Goal: Transaction & Acquisition: Book appointment/travel/reservation

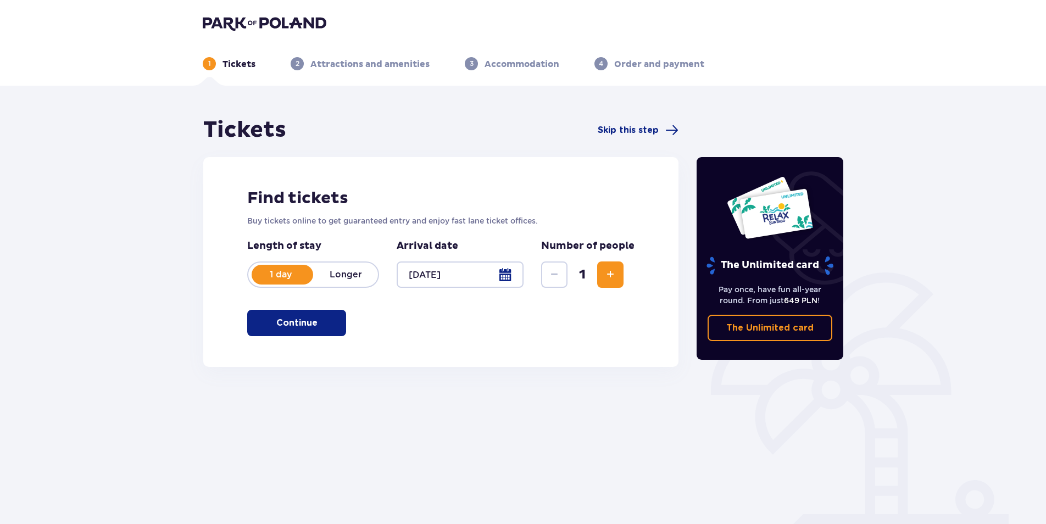
click at [309, 324] on button "Continue" at bounding box center [296, 323] width 99 height 26
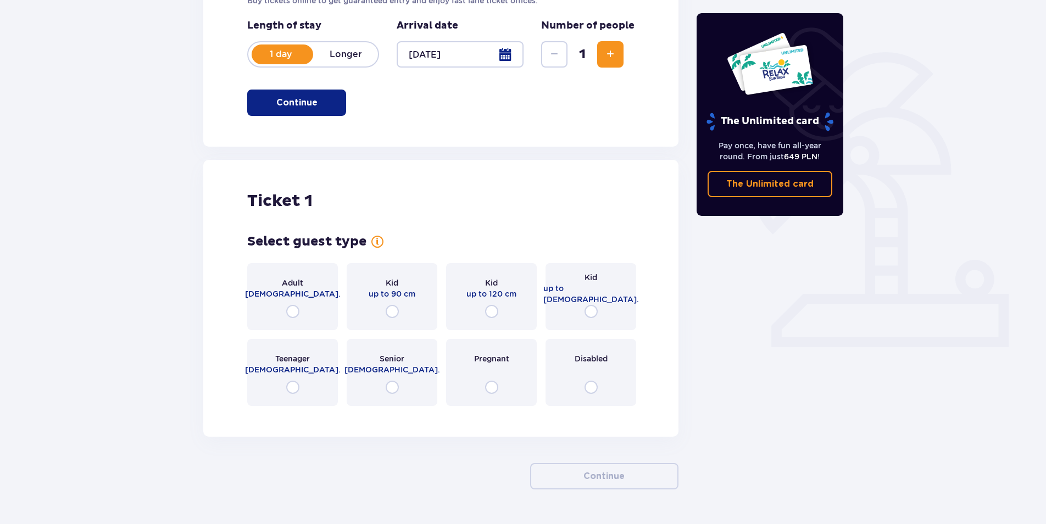
scroll to position [252, 0]
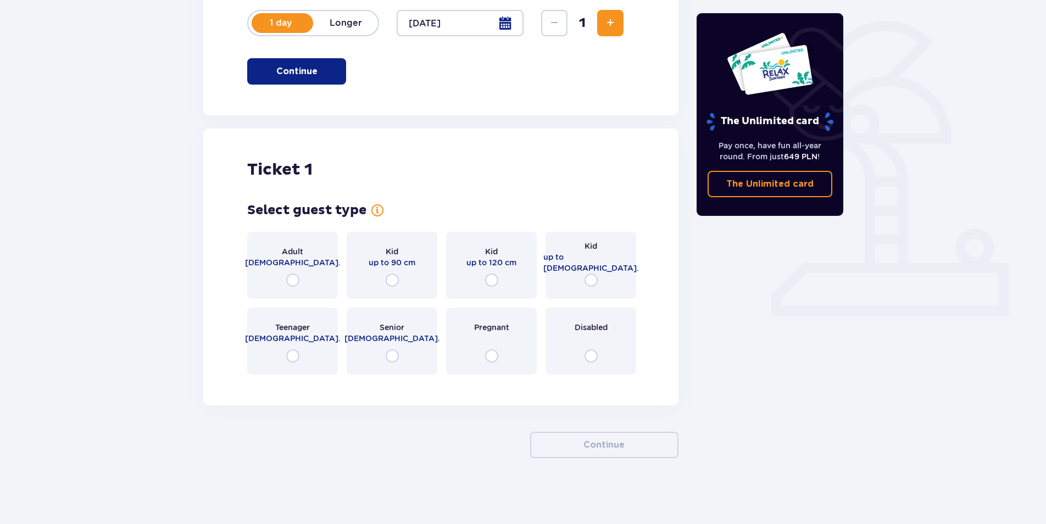
click at [281, 276] on div "Adult [DEMOGRAPHIC_DATA]." at bounding box center [292, 265] width 91 height 67
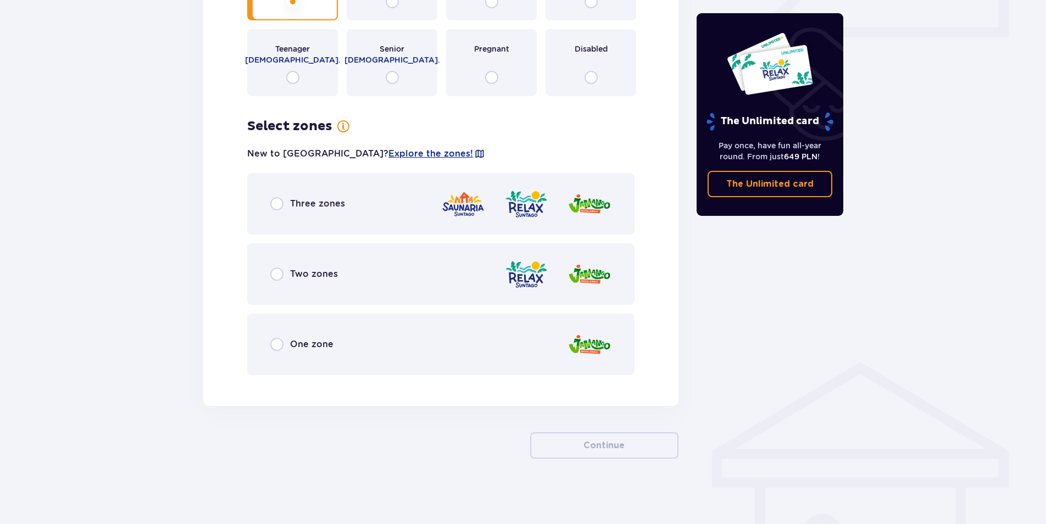
scroll to position [531, 0]
click at [278, 204] on input "radio" at bounding box center [276, 203] width 13 height 13
radio input "true"
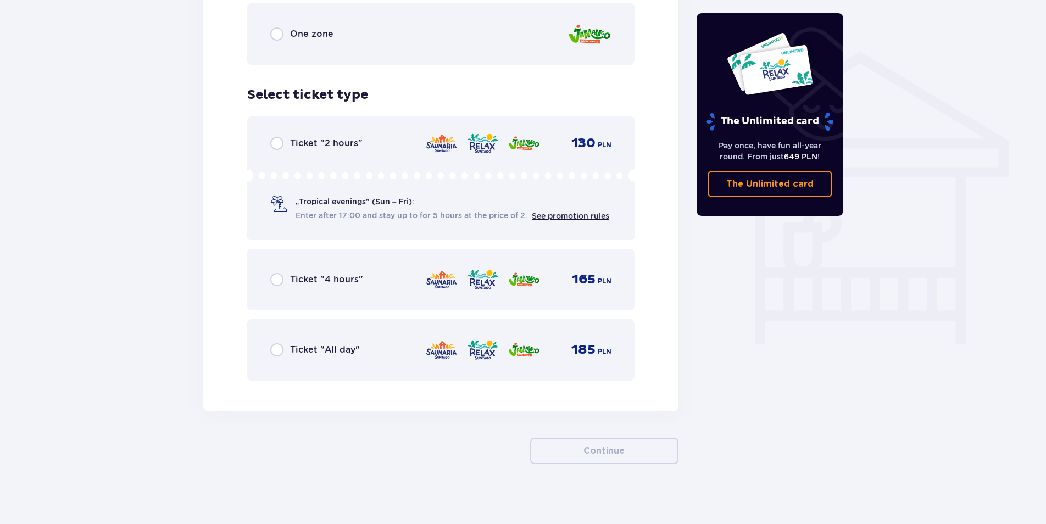
scroll to position [846, 0]
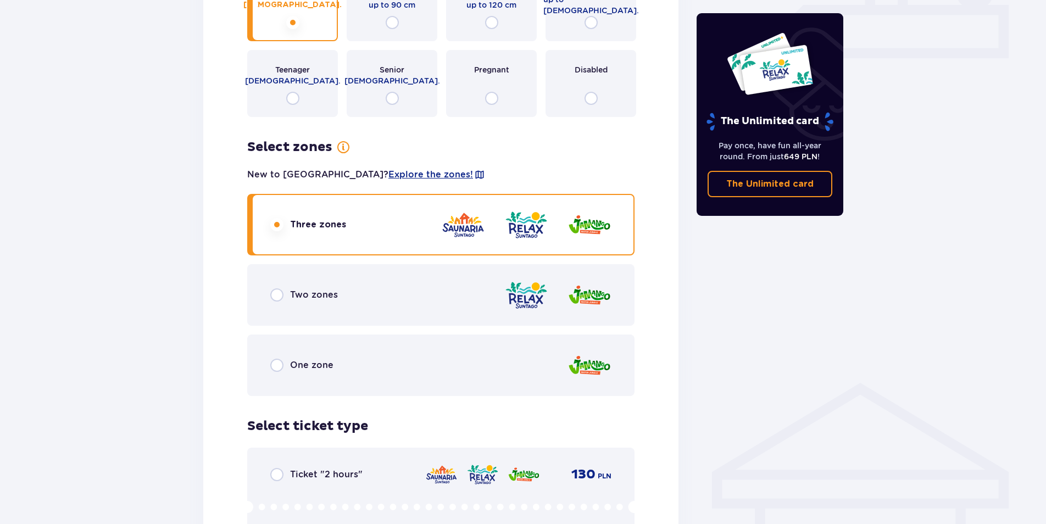
scroll to position [462, 0]
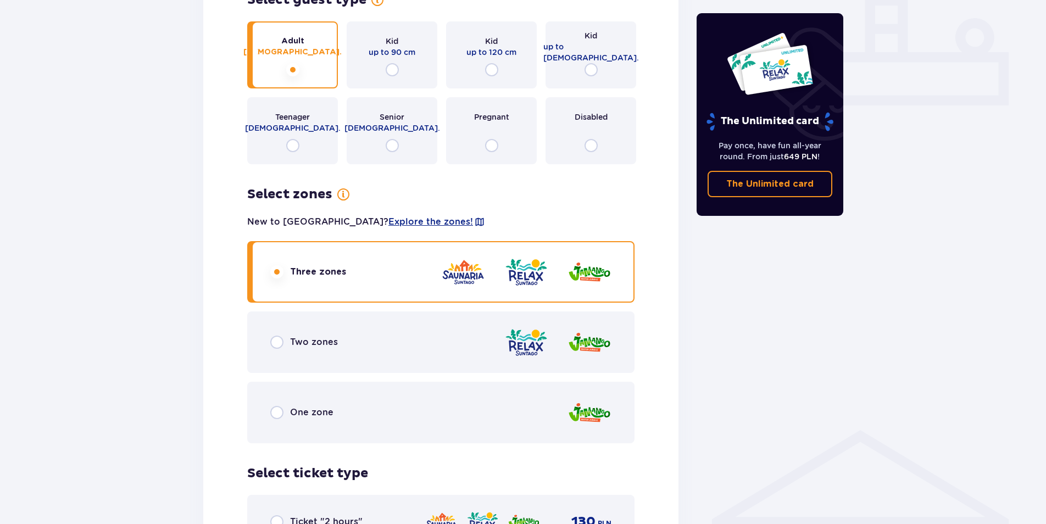
click at [489, 142] on input "radio" at bounding box center [491, 145] width 13 height 13
radio input "true"
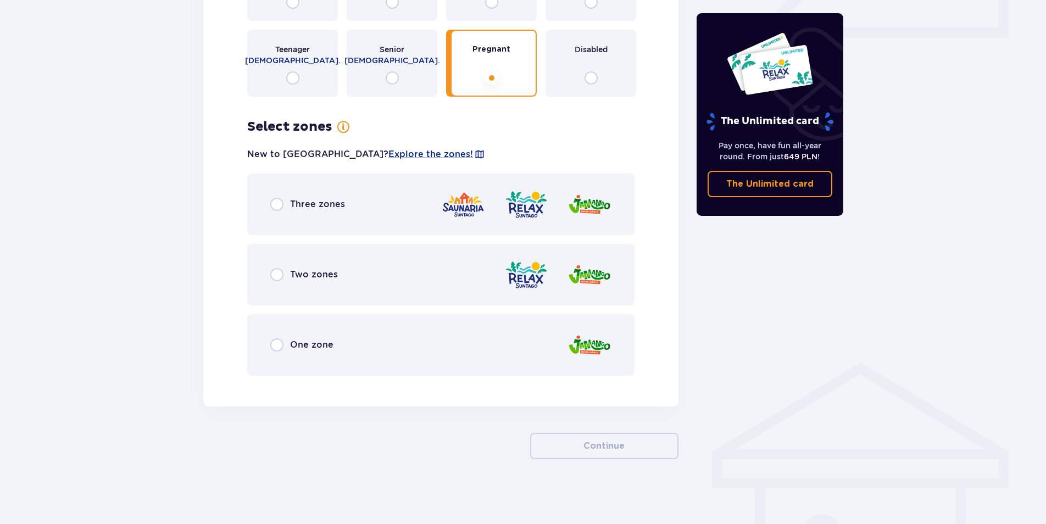
scroll to position [531, 0]
click at [269, 205] on div "Three zones" at bounding box center [440, 203] width 387 height 62
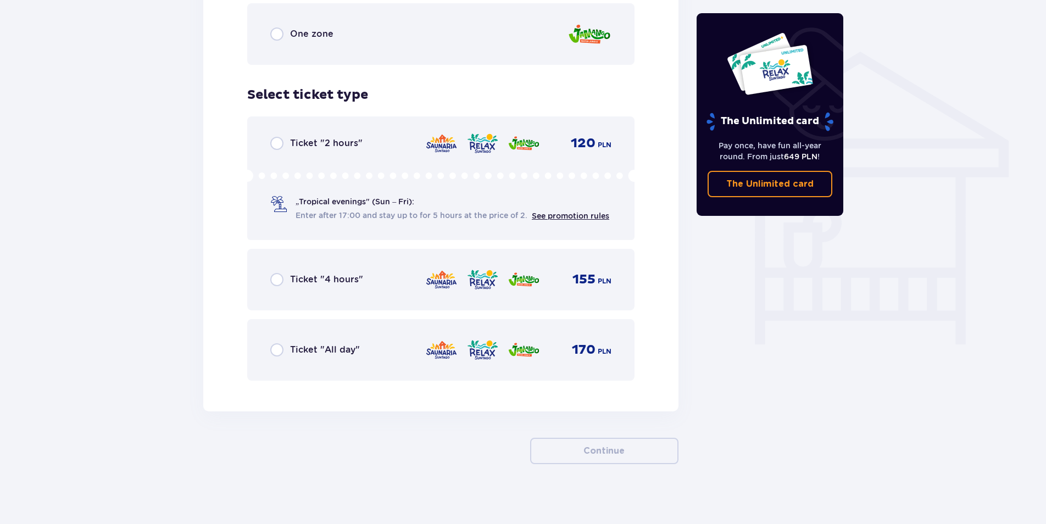
scroll to position [846, 0]
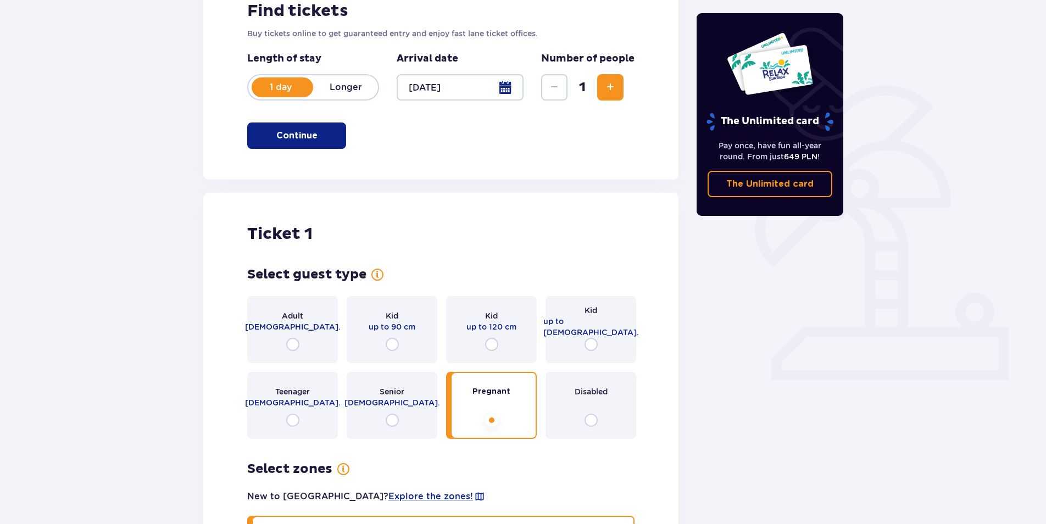
click at [300, 335] on div "Adult [DEMOGRAPHIC_DATA]." at bounding box center [292, 329] width 91 height 67
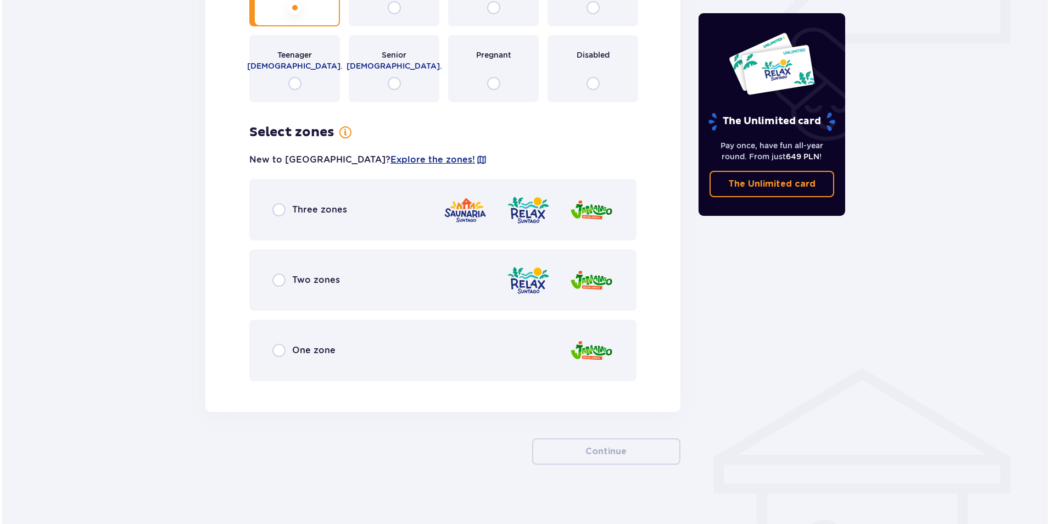
scroll to position [531, 0]
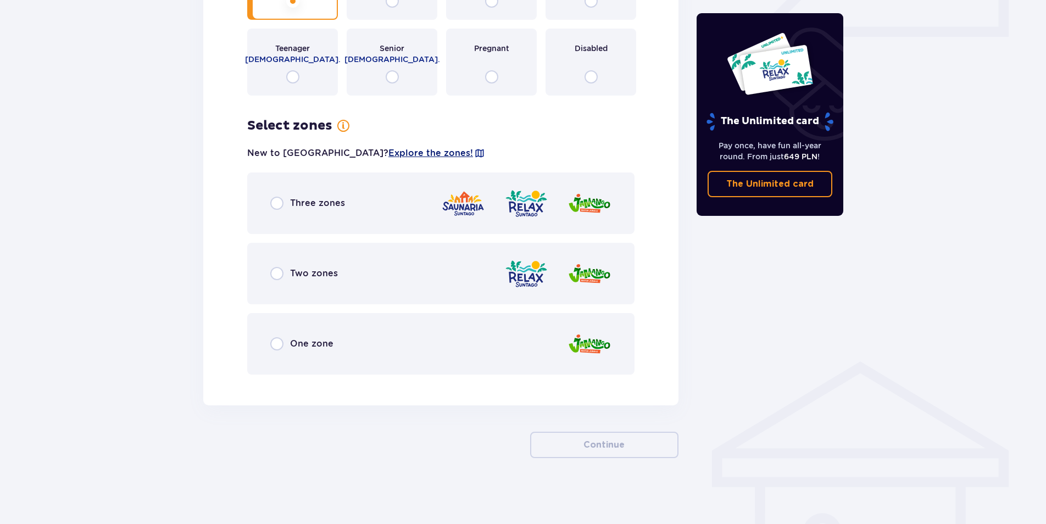
click at [388, 154] on span "Explore the zones!" at bounding box center [430, 153] width 85 height 12
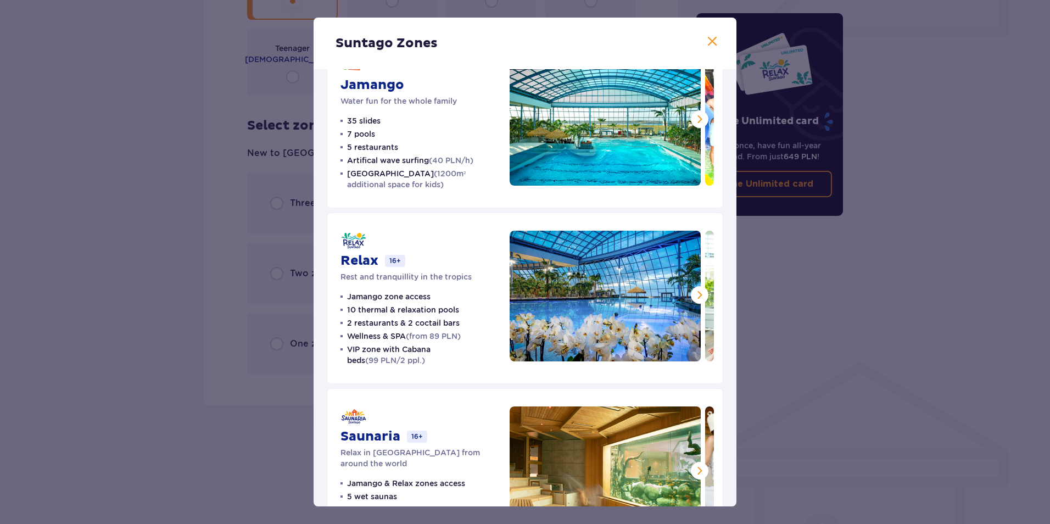
scroll to position [108, 0]
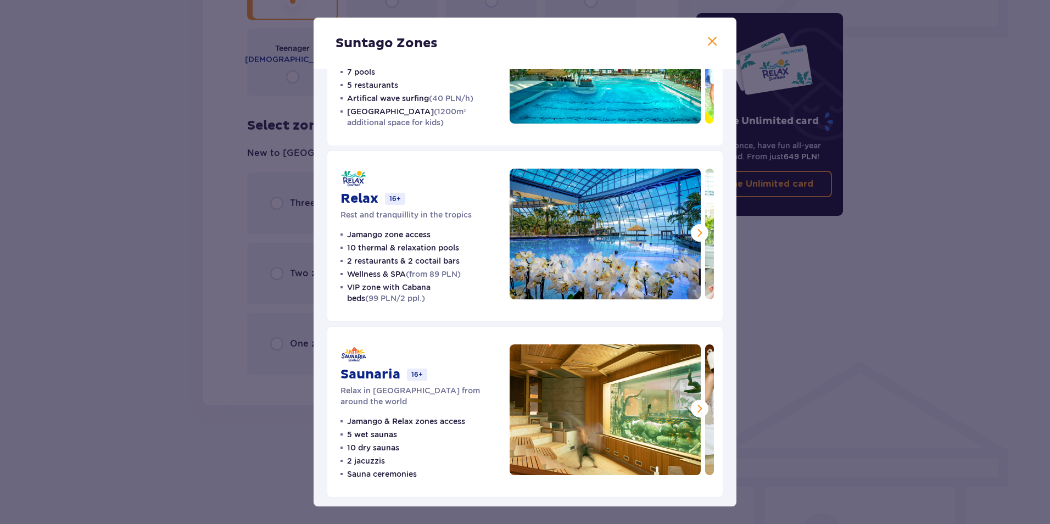
click at [549, 58] on div "Suntago Zones" at bounding box center [525, 44] width 423 height 52
click at [709, 42] on span at bounding box center [712, 41] width 13 height 13
